Goal: Task Accomplishment & Management: Manage account settings

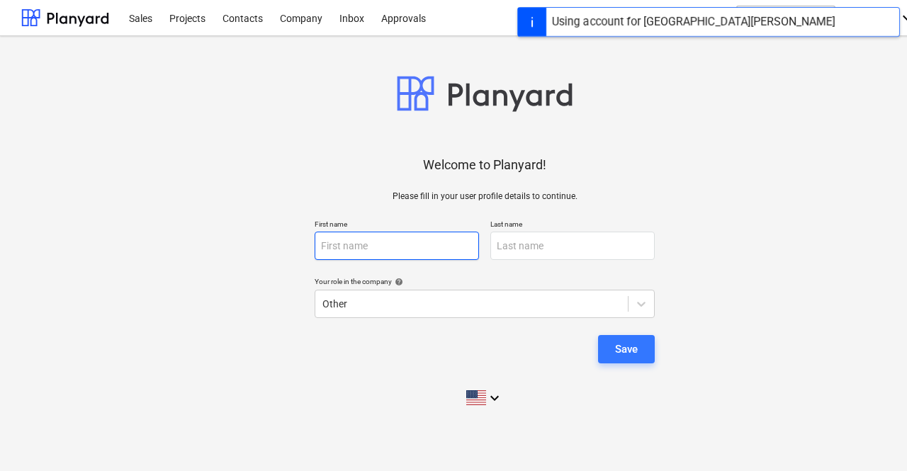
click at [426, 235] on input "text" at bounding box center [397, 246] width 164 height 28
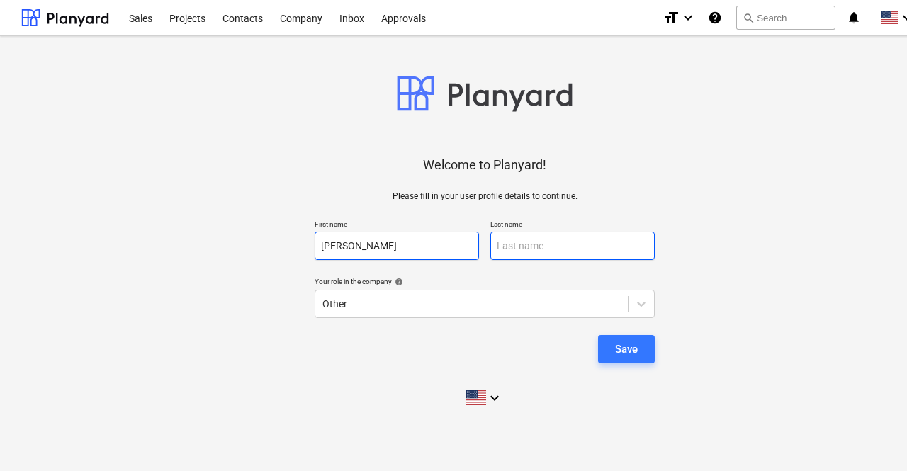
type input "[PERSON_NAME]"
click at [514, 239] on input "text" at bounding box center [572, 246] width 164 height 28
type input "[PERSON_NAME]"
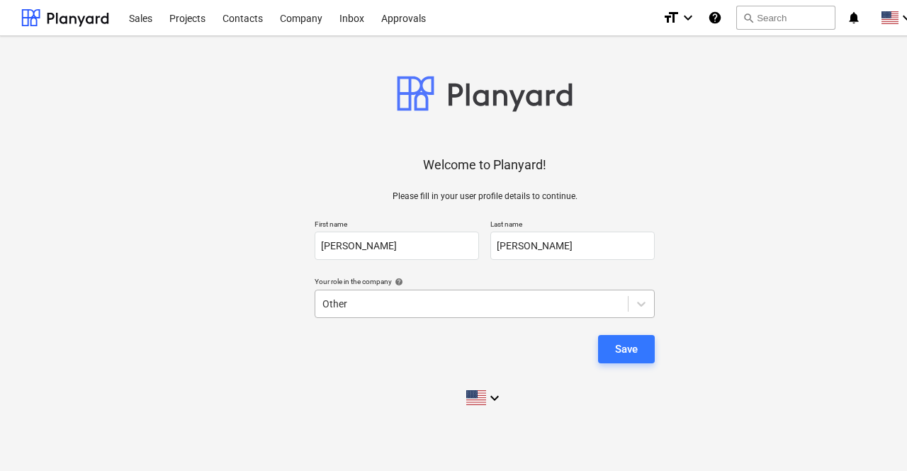
click at [520, 304] on div at bounding box center [471, 304] width 298 height 14
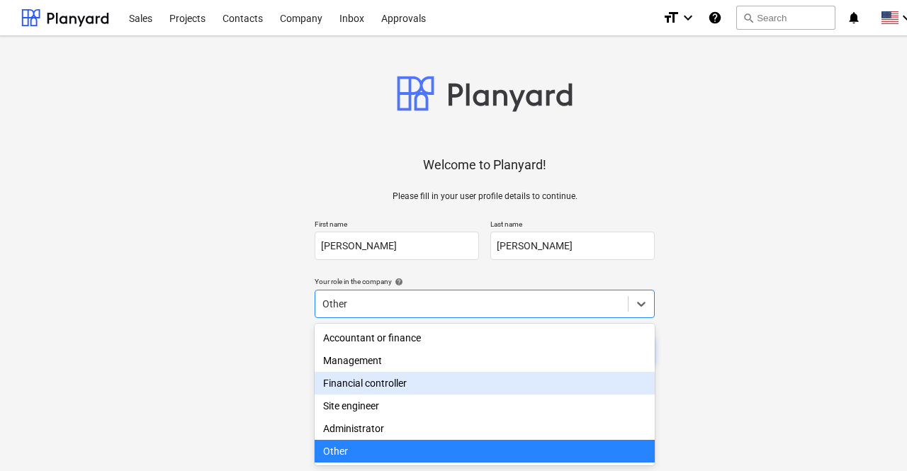
scroll to position [118, 0]
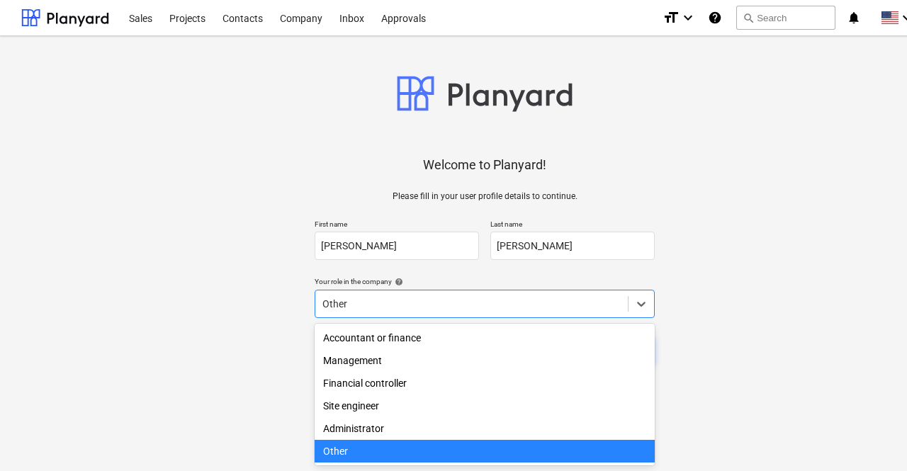
click at [350, 457] on div "Other" at bounding box center [485, 451] width 340 height 23
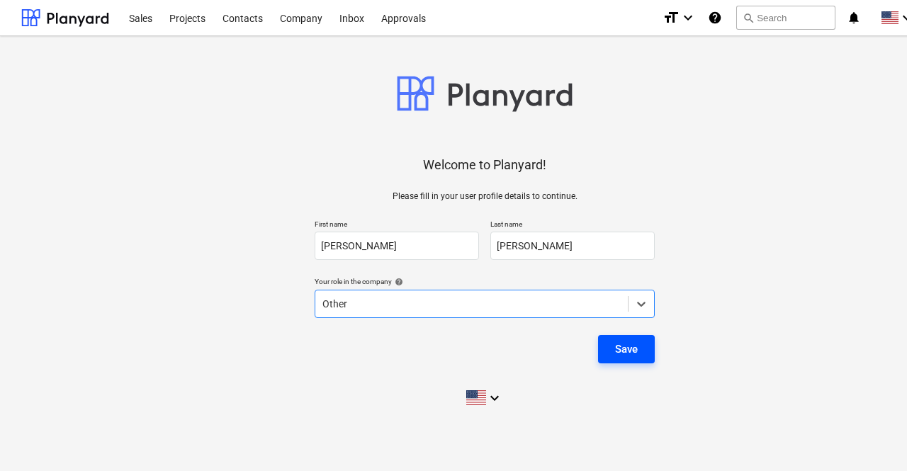
click at [636, 345] on div "Save" at bounding box center [626, 349] width 23 height 18
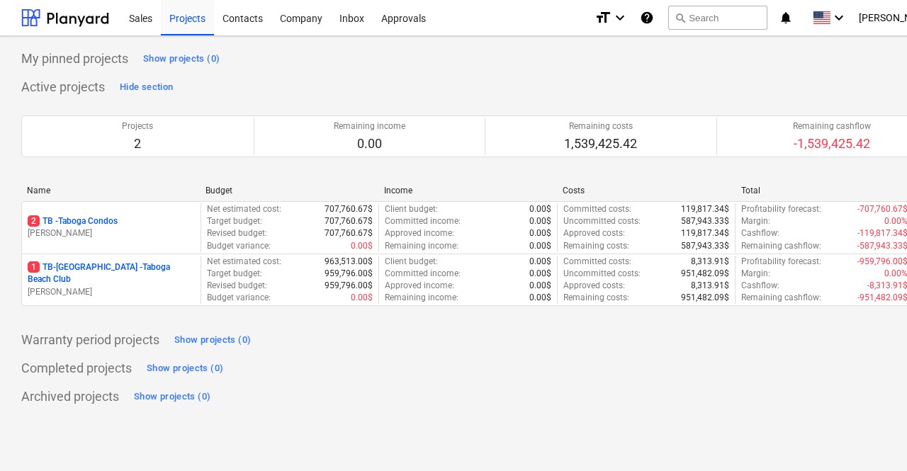
scroll to position [0, 62]
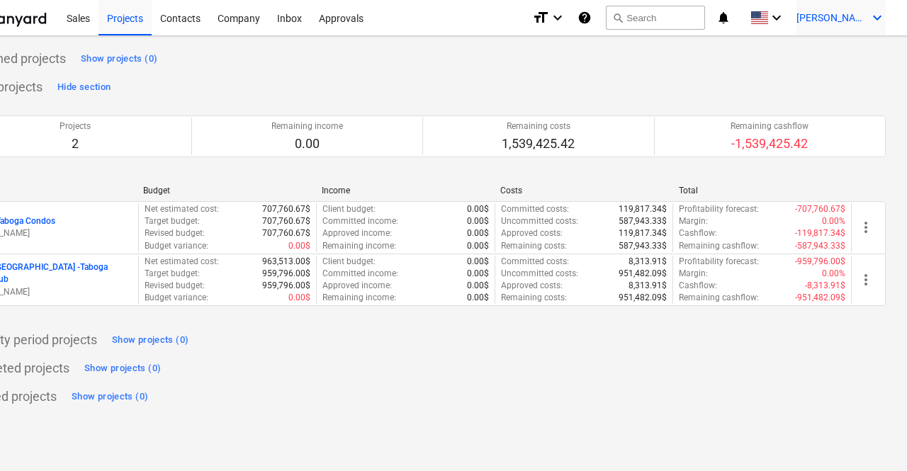
click at [871, 15] on icon "keyboard_arrow_down" at bounding box center [877, 17] width 17 height 17
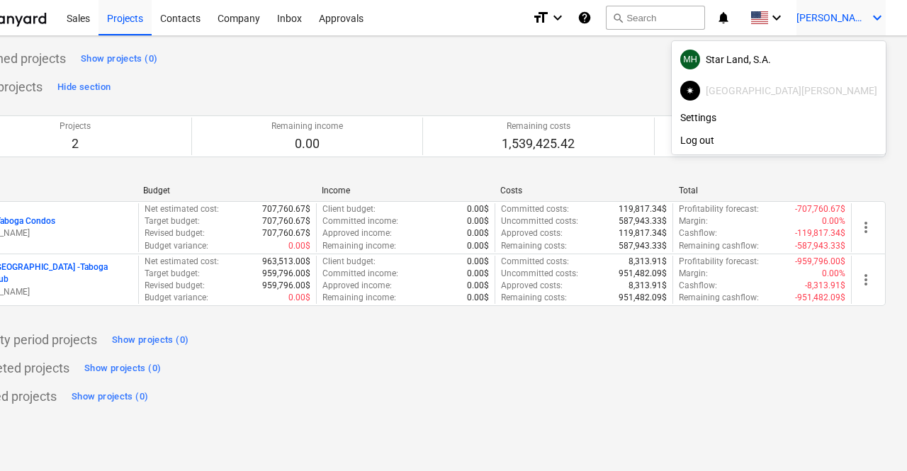
click at [871, 15] on div at bounding box center [453, 235] width 907 height 471
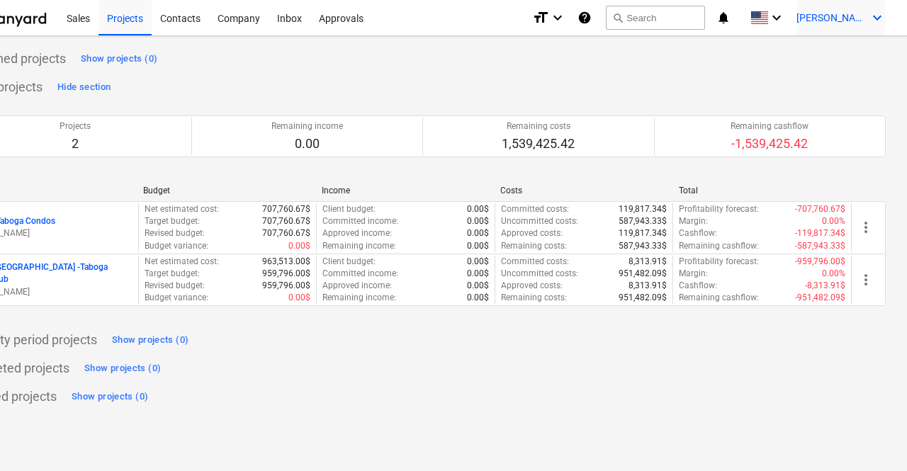
click at [874, 11] on icon "keyboard_arrow_down" at bounding box center [877, 17] width 17 height 17
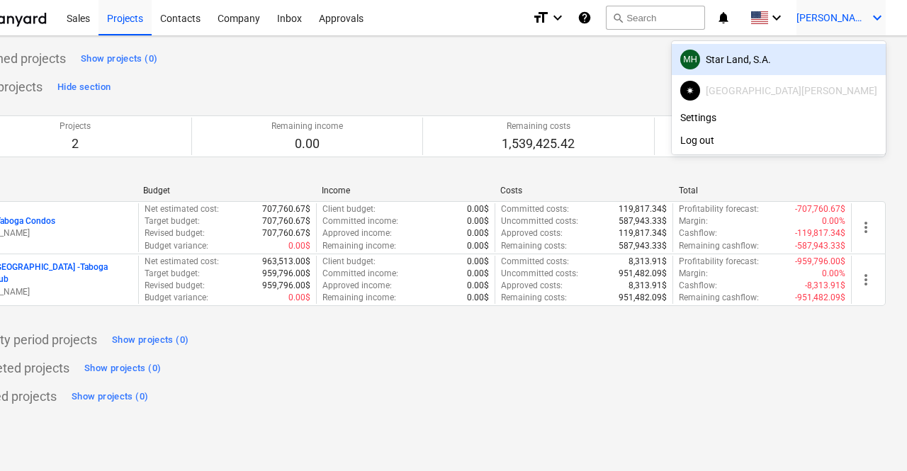
click at [835, 60] on div "MH Star Land, S.A." at bounding box center [778, 60] width 197 height 20
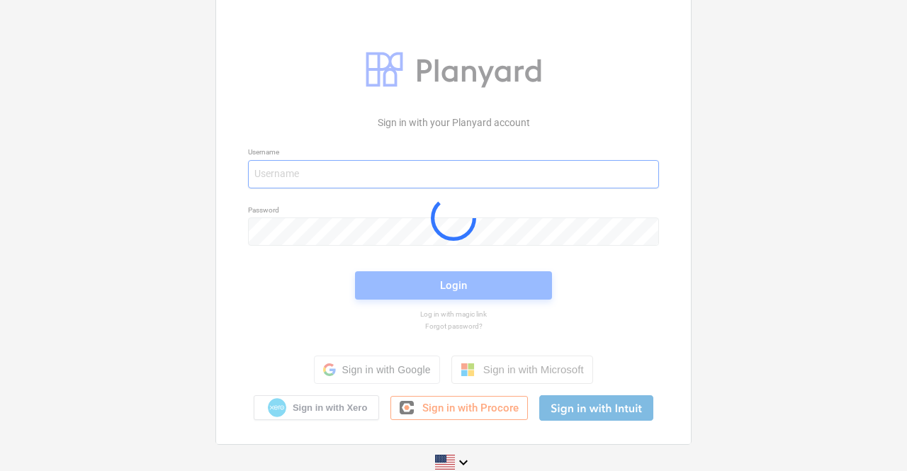
type input "[PERSON_NAME][EMAIL_ADDRESS][DOMAIN_NAME]"
